Goal: Task Accomplishment & Management: Use online tool/utility

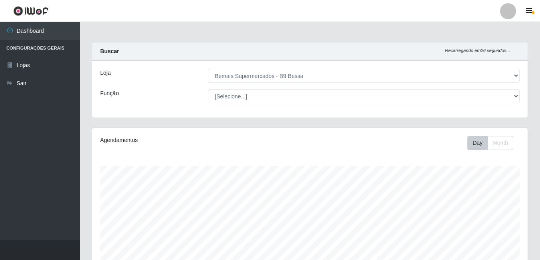
select select "410"
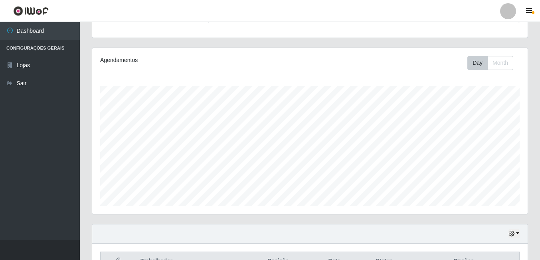
scroll to position [166, 436]
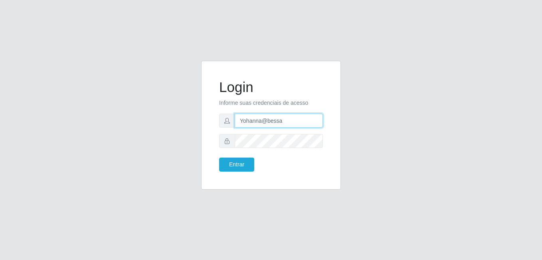
click at [286, 120] on input "Yohanna@bessa" at bounding box center [279, 120] width 88 height 14
click at [287, 117] on input "Yohanna@bessa" at bounding box center [279, 120] width 88 height 14
type input "Y"
drag, startPoint x: 236, startPoint y: 214, endPoint x: 250, endPoint y: 171, distance: 45.1
click at [237, 213] on div "Login Informe suas credenciais de acesso Entrar" at bounding box center [271, 130] width 542 height 260
